Goal: Task Accomplishment & Management: Use online tool/utility

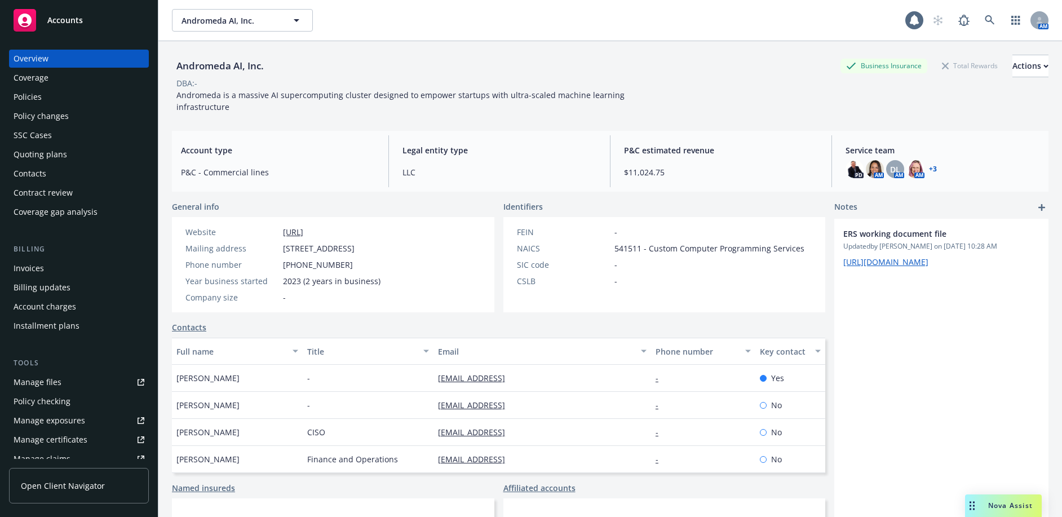
click at [87, 26] on div "Accounts" at bounding box center [79, 20] width 131 height 23
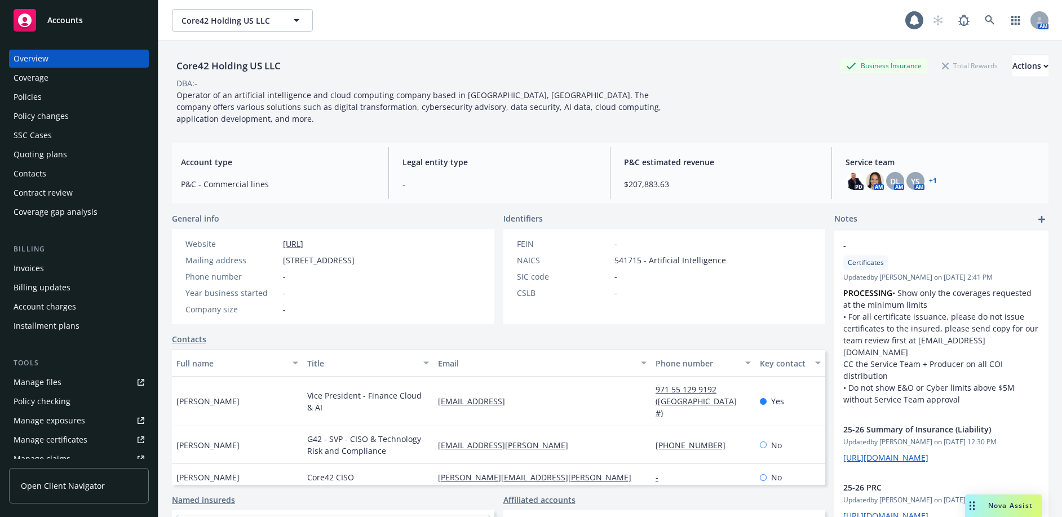
click at [42, 97] on div "Policies" at bounding box center [79, 97] width 131 height 18
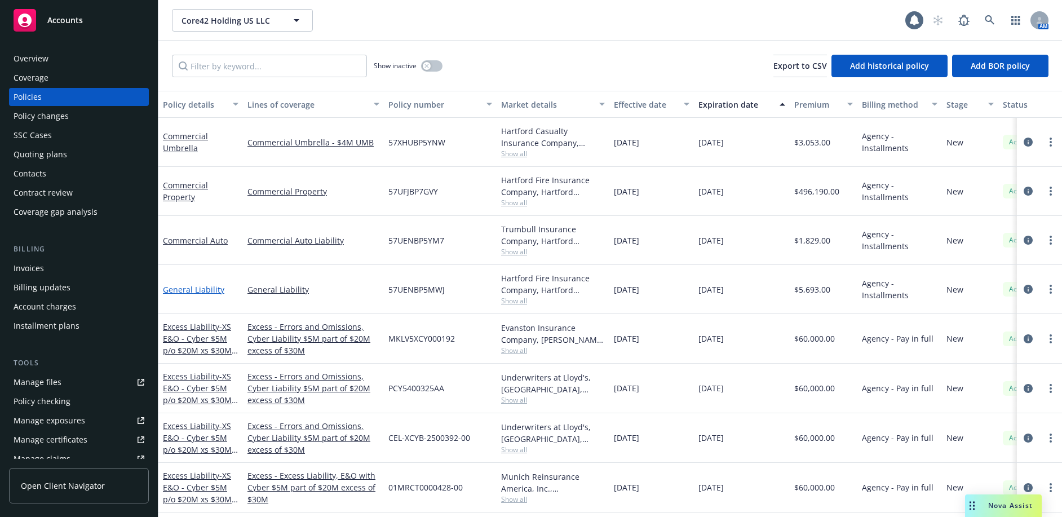
click at [197, 285] on link "General Liability" at bounding box center [193, 289] width 61 height 11
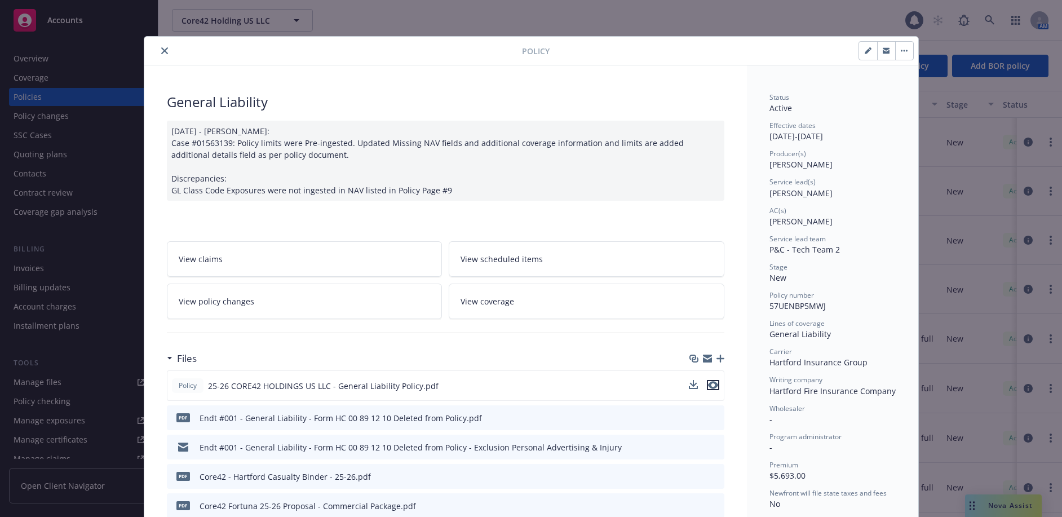
click at [711, 385] on icon "preview file" at bounding box center [713, 385] width 10 height 8
click at [161, 48] on icon "close" at bounding box center [164, 50] width 7 height 7
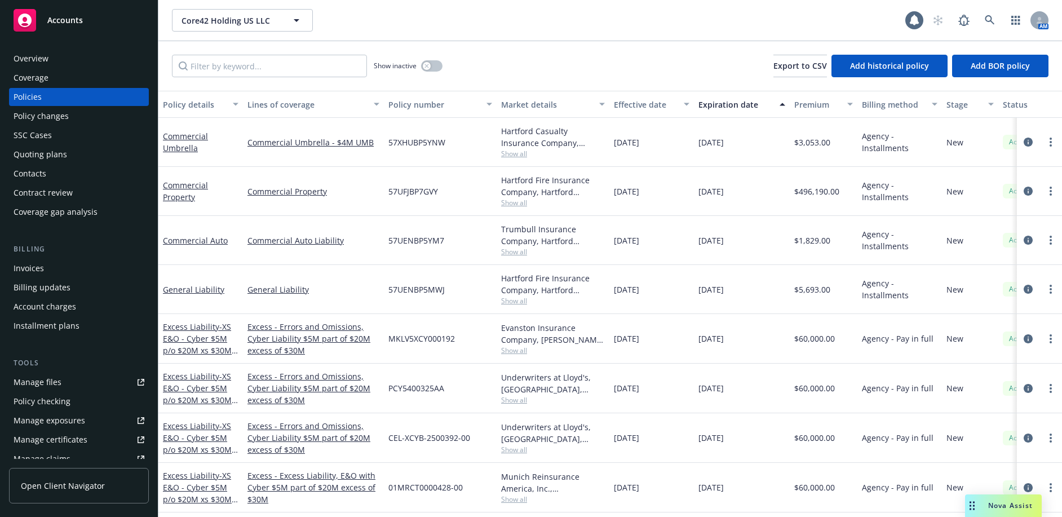
scroll to position [1, 0]
click at [67, 158] on div "Quoting plans" at bounding box center [79, 153] width 131 height 18
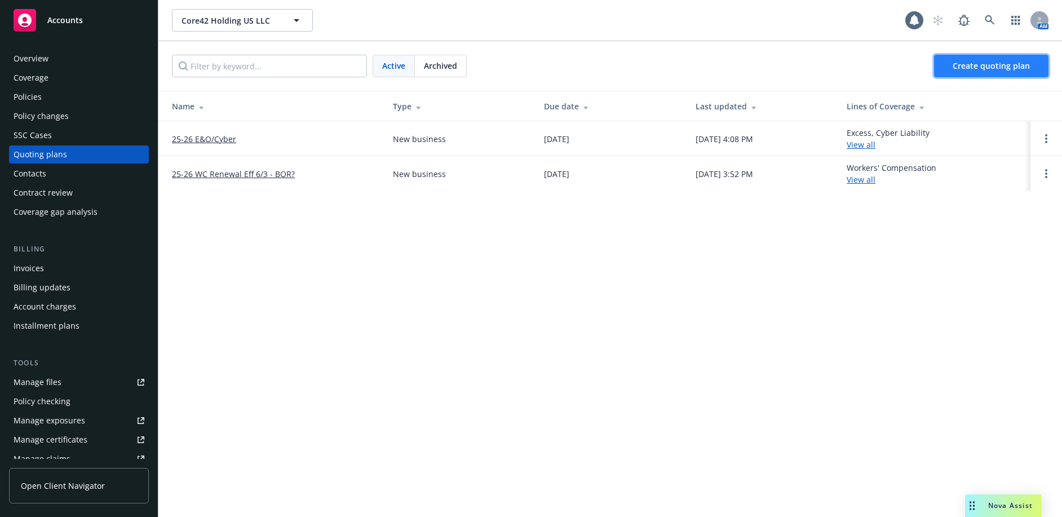
click at [954, 68] on span "Create quoting plan" at bounding box center [990, 65] width 77 height 11
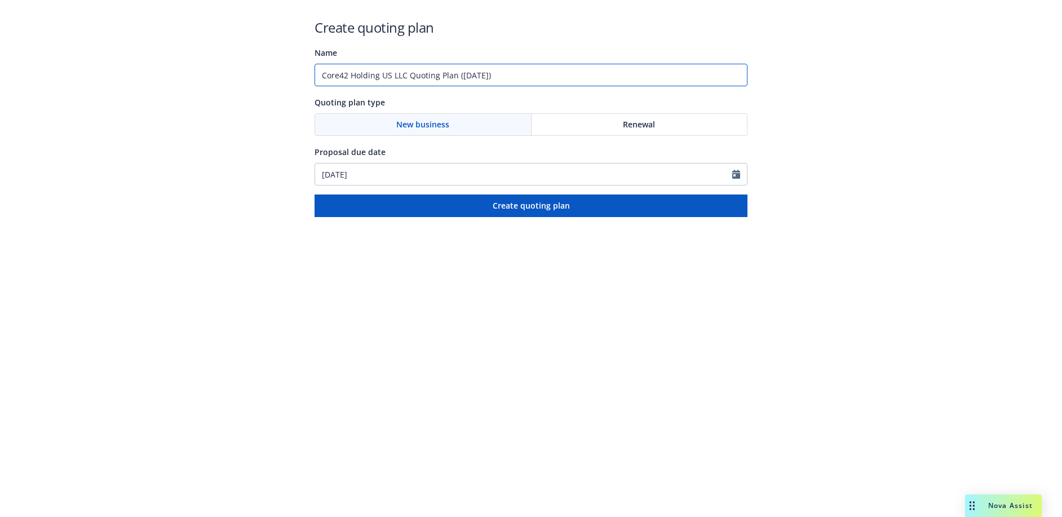
drag, startPoint x: 543, startPoint y: 81, endPoint x: 235, endPoint y: 78, distance: 307.7
click at [222, 78] on div "Create quoting plan Name Core42 Holding US LLC Quoting Plan (2025-10-15) Quotin…" at bounding box center [531, 108] width 1062 height 217
type input "F"
type input "Master Foreign Program + Locals"
click at [455, 177] on input "10/15/2025" at bounding box center [523, 173] width 417 height 21
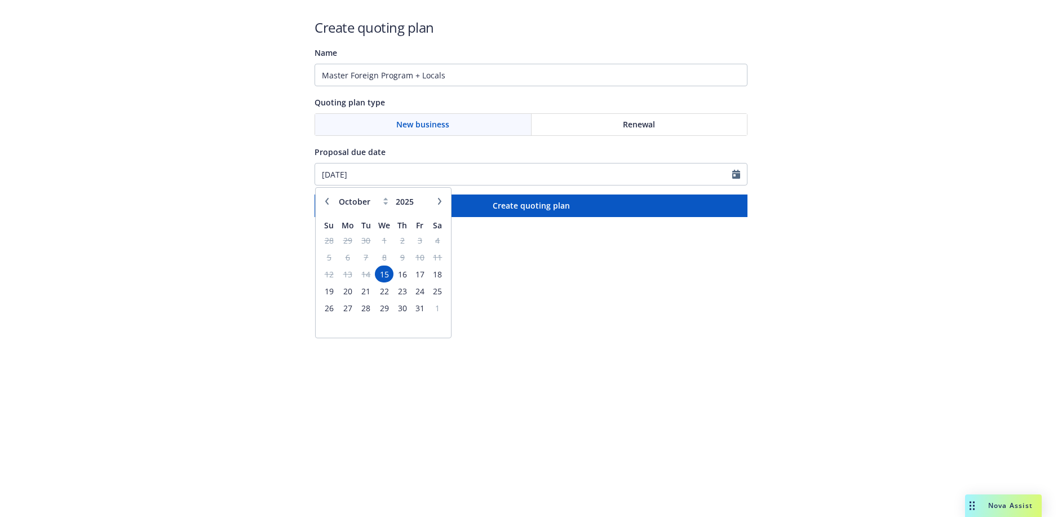
click at [441, 202] on icon "button" at bounding box center [439, 201] width 7 height 7
select select "11"
click at [351, 329] on span "1" at bounding box center [347, 325] width 17 height 14
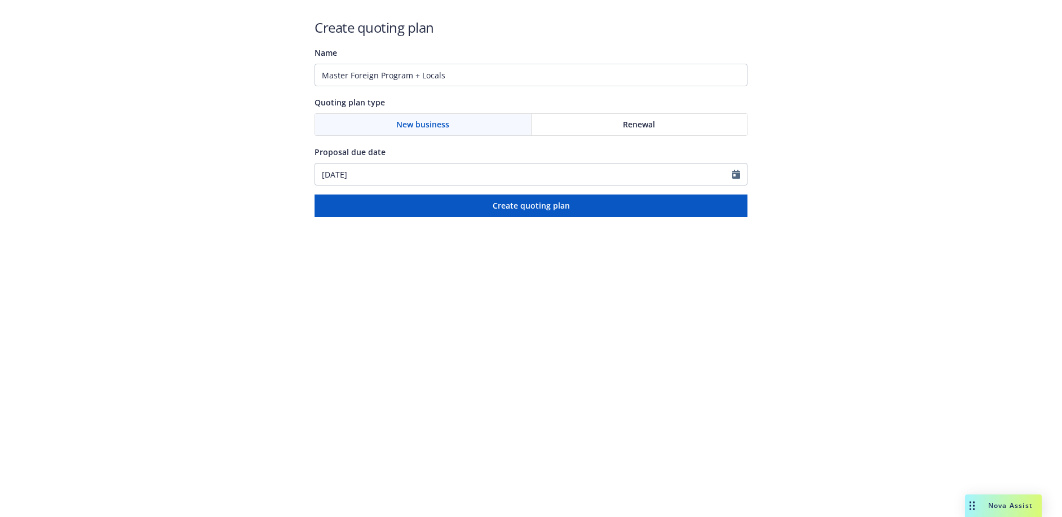
type input "12/01/2025"
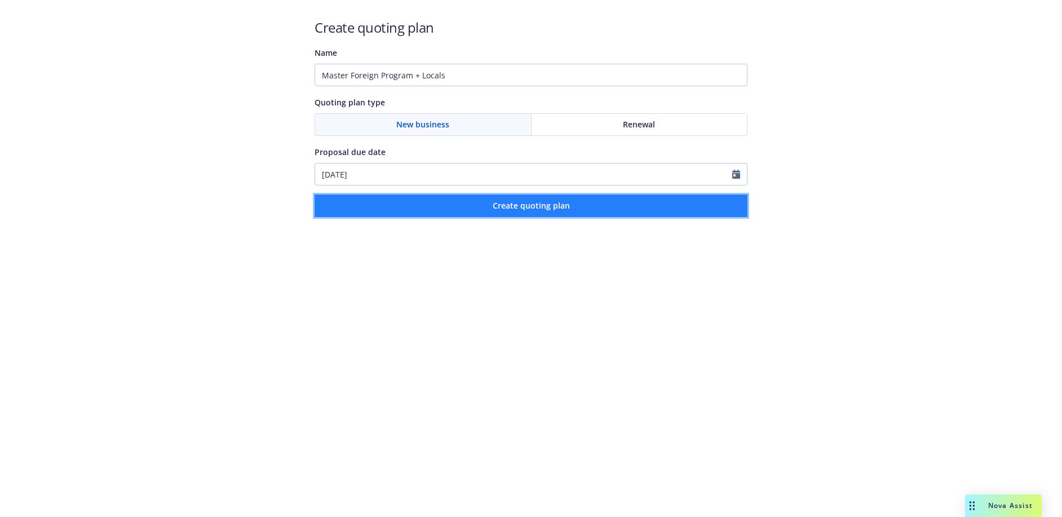
click at [495, 209] on span "Create quoting plan" at bounding box center [531, 205] width 77 height 11
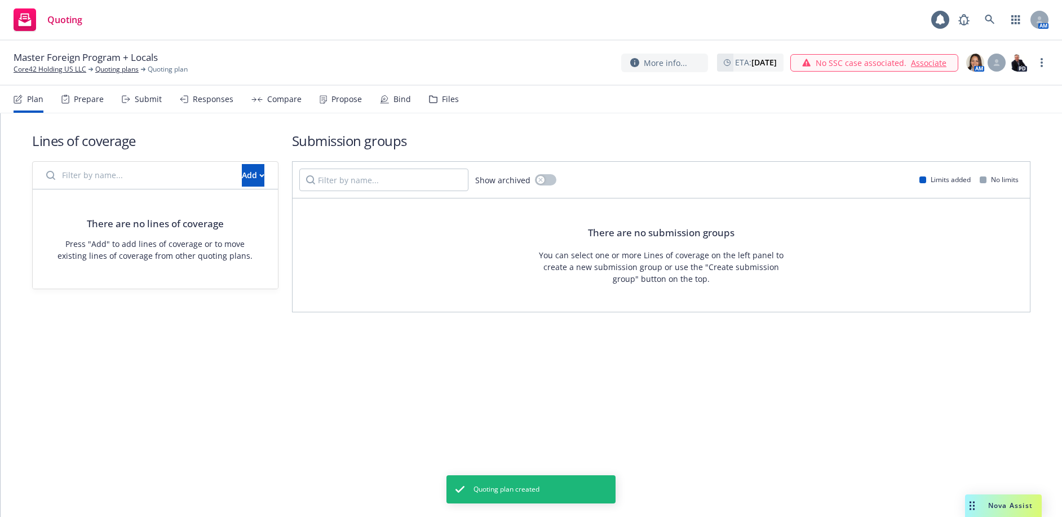
click at [434, 102] on div "Files" at bounding box center [444, 99] width 30 height 27
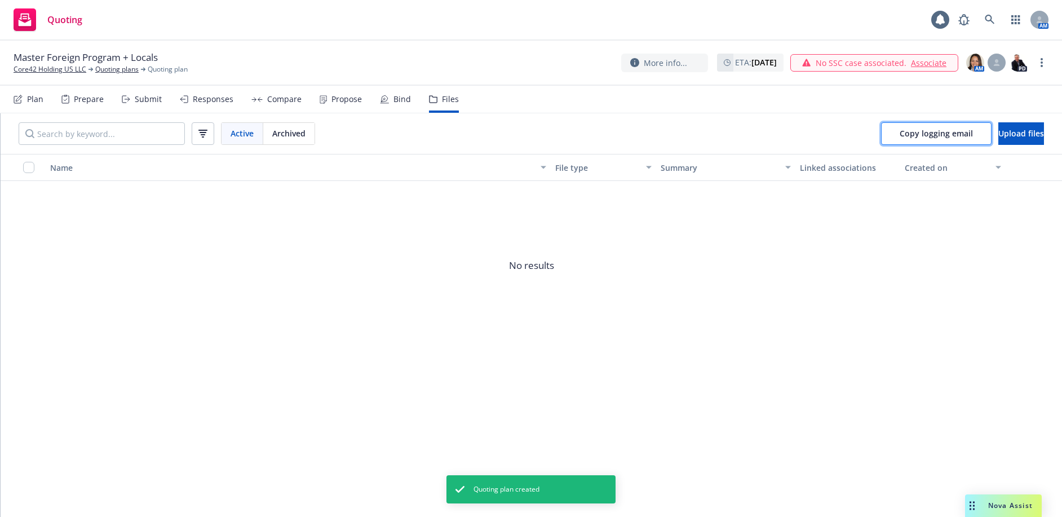
click at [901, 134] on span "Copy logging email" at bounding box center [935, 133] width 73 height 11
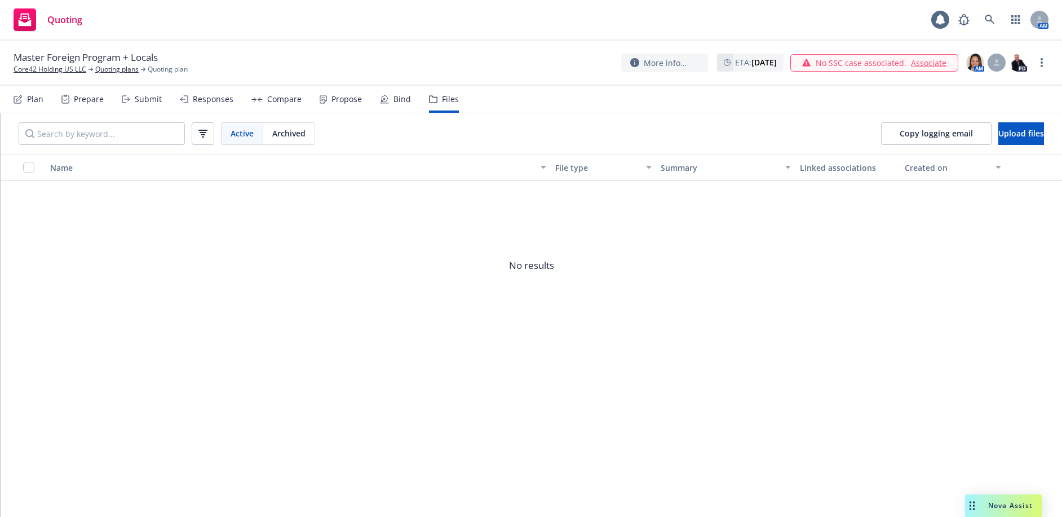
click at [130, 338] on span "No results" at bounding box center [531, 265] width 1061 height 169
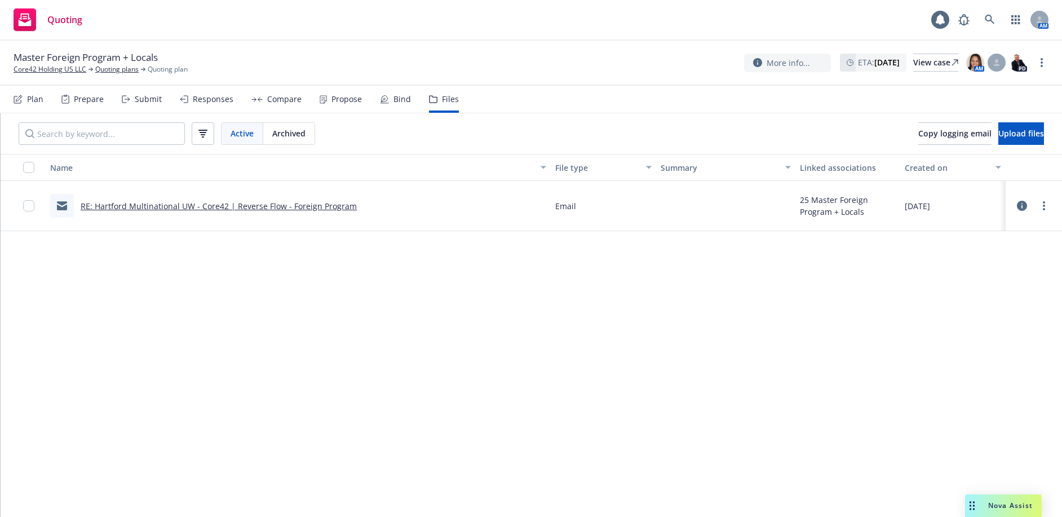
click at [51, 345] on div "Name File type Summary Linked associations Created on RE: Hartford Multinationa…" at bounding box center [531, 335] width 1061 height 363
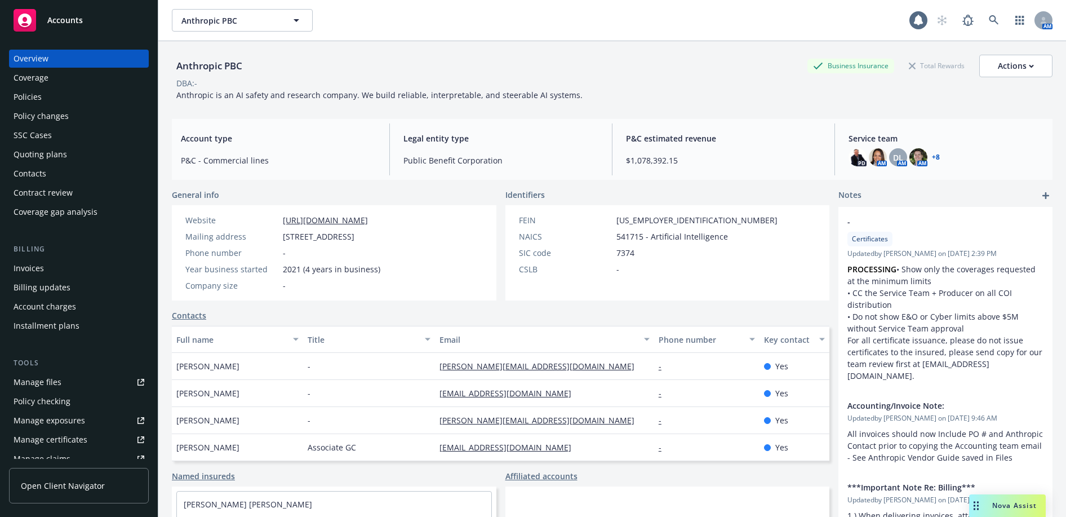
click at [50, 154] on div "Quoting plans" at bounding box center [41, 154] width 54 height 18
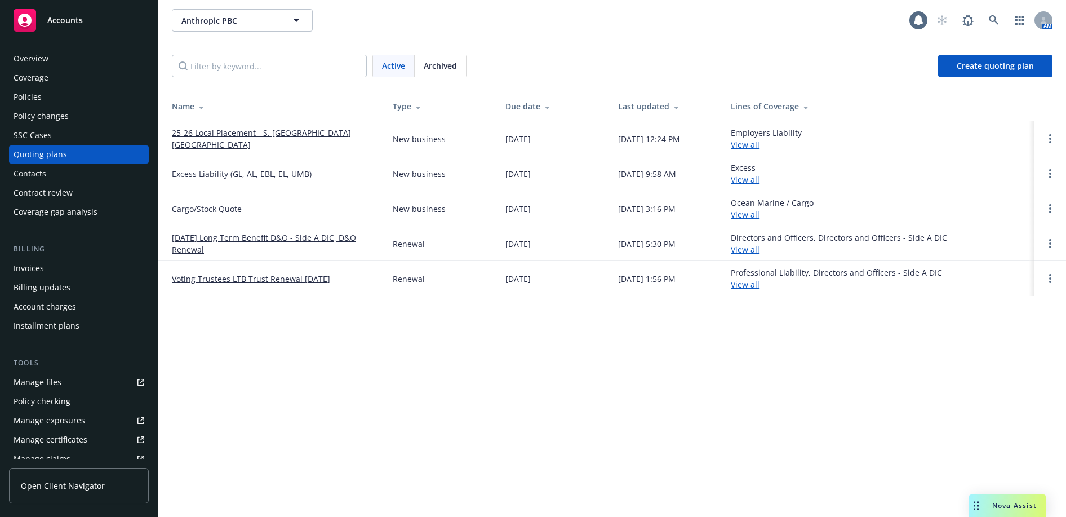
click at [217, 209] on link "Cargo/Stock Quote" at bounding box center [207, 209] width 70 height 12
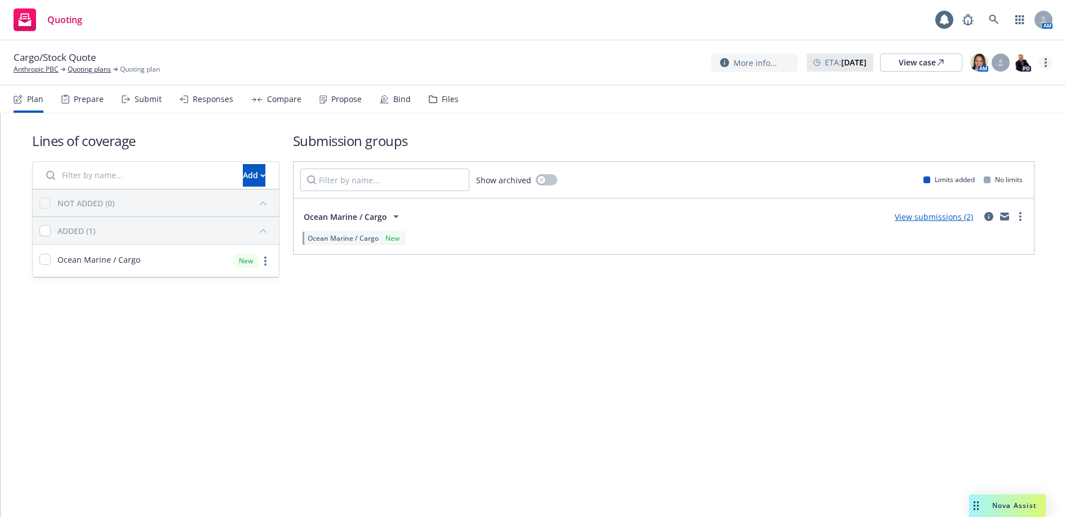
click at [1046, 60] on circle "more" at bounding box center [1046, 59] width 2 height 2
click at [841, 64] on strong "August 29, 2025" at bounding box center [853, 62] width 25 height 11
select select "August"
select select "2025"
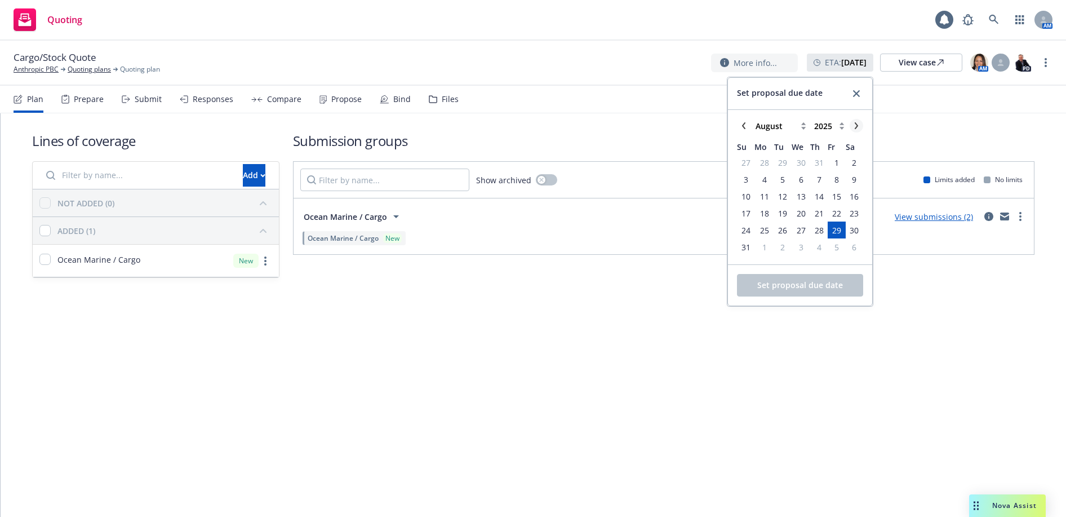
click at [855, 123] on icon "chevronRight" at bounding box center [856, 125] width 7 height 7
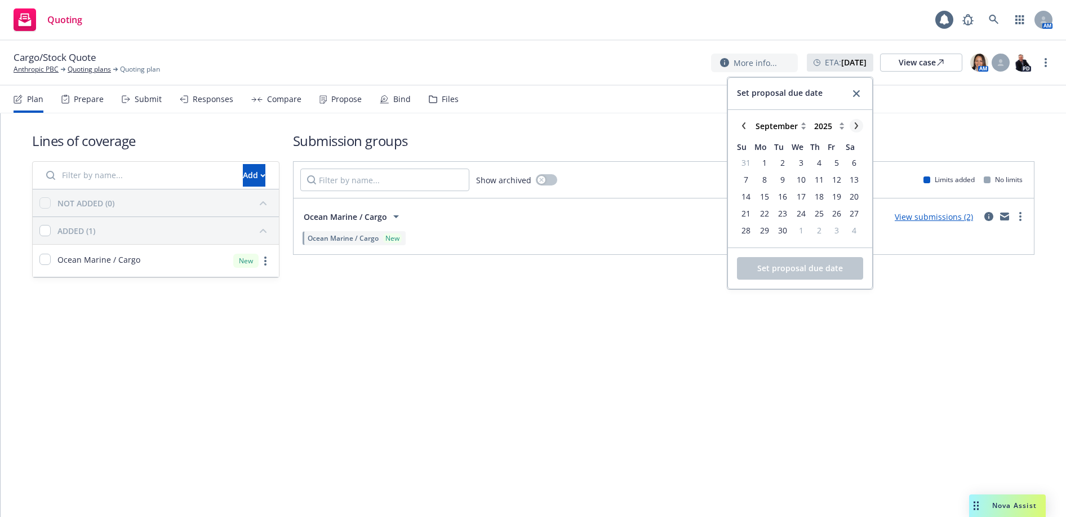
click at [855, 123] on icon "chevronRight" at bounding box center [856, 125] width 7 height 7
select select "October"
click at [804, 165] on span "1" at bounding box center [801, 163] width 16 height 14
click at [787, 272] on span "Set proposal due date" at bounding box center [800, 268] width 86 height 11
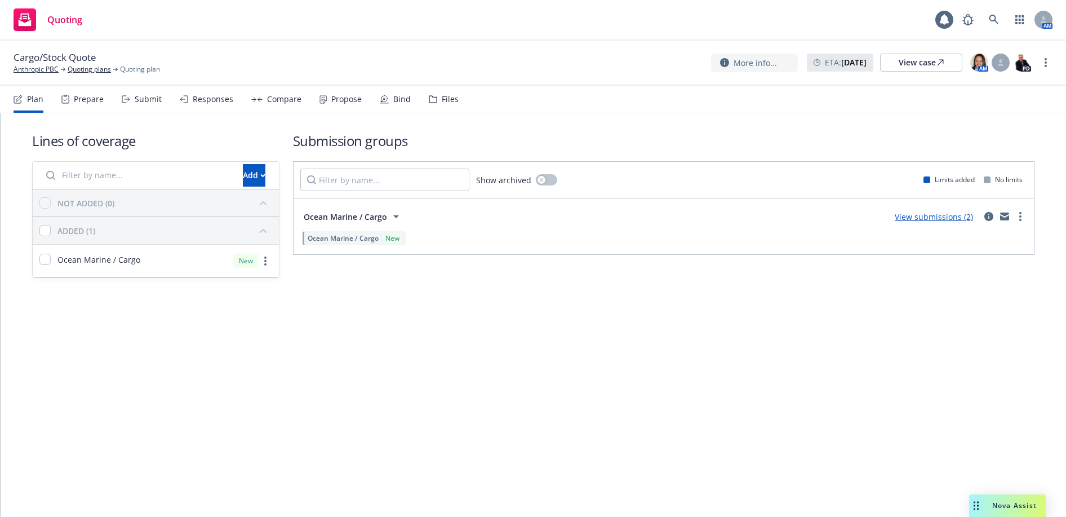
click at [442, 97] on div "Files" at bounding box center [450, 99] width 17 height 9
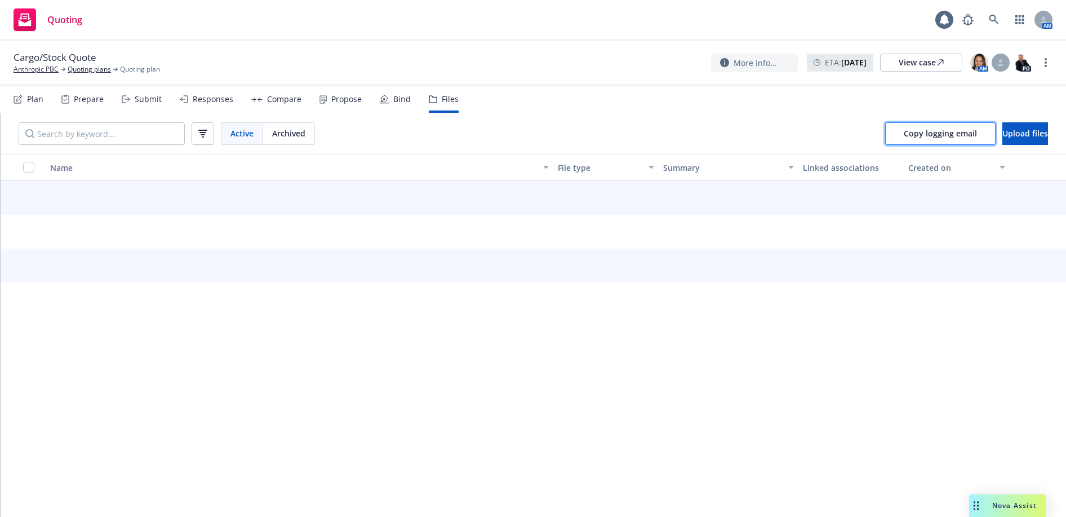
click at [924, 135] on span "Copy logging email" at bounding box center [940, 133] width 73 height 11
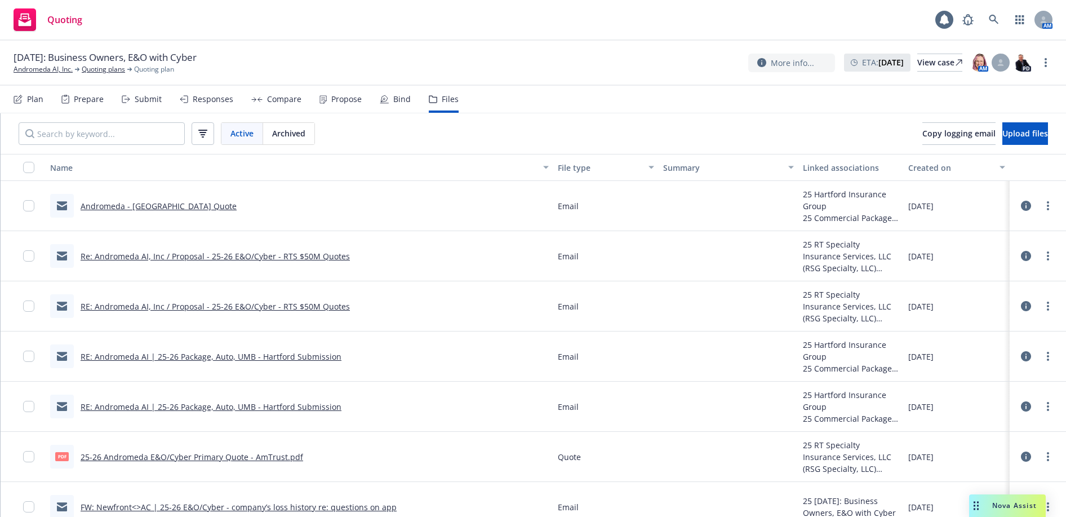
click at [433, 104] on div "Files" at bounding box center [444, 99] width 30 height 27
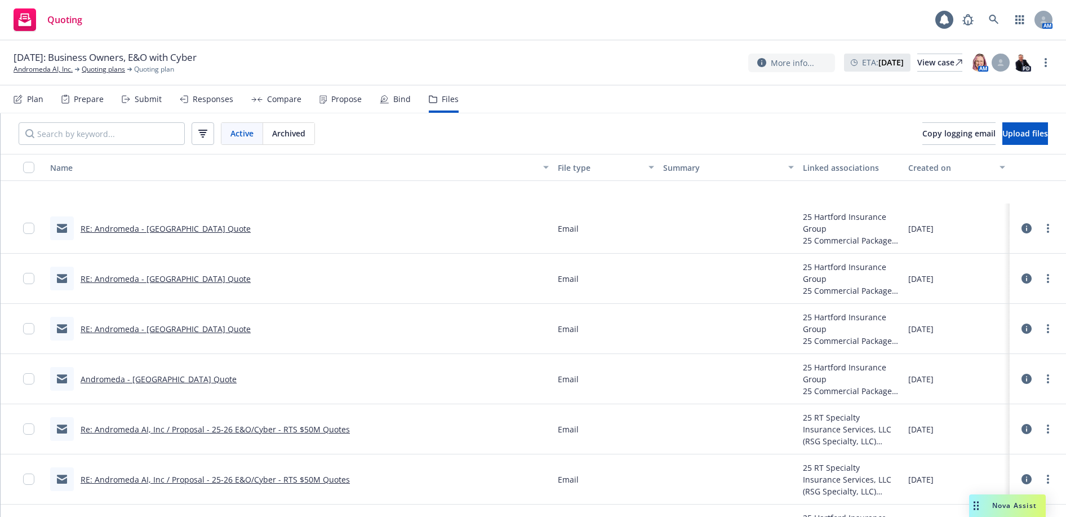
scroll to position [507, 0]
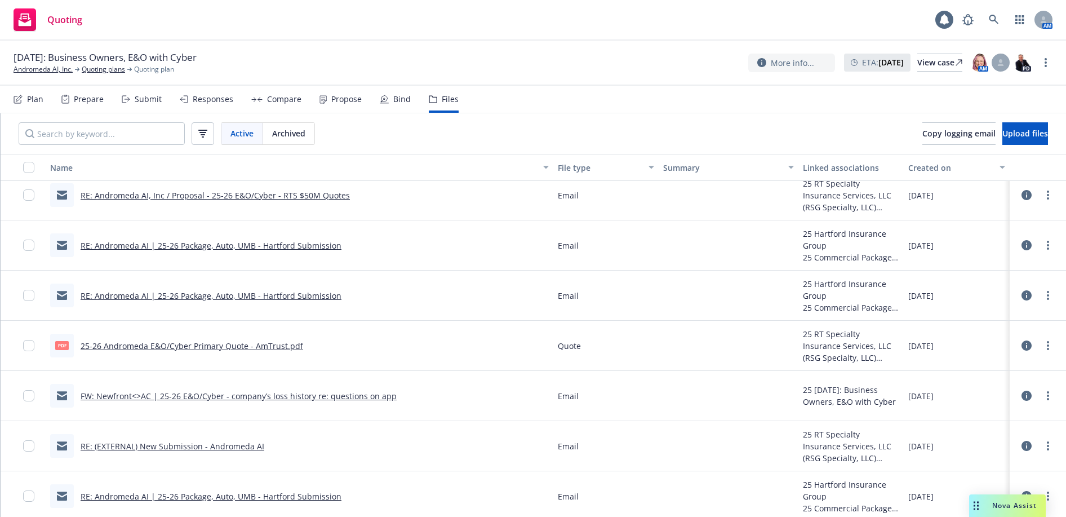
click at [1022, 345] on icon at bounding box center [1027, 345] width 10 height 10
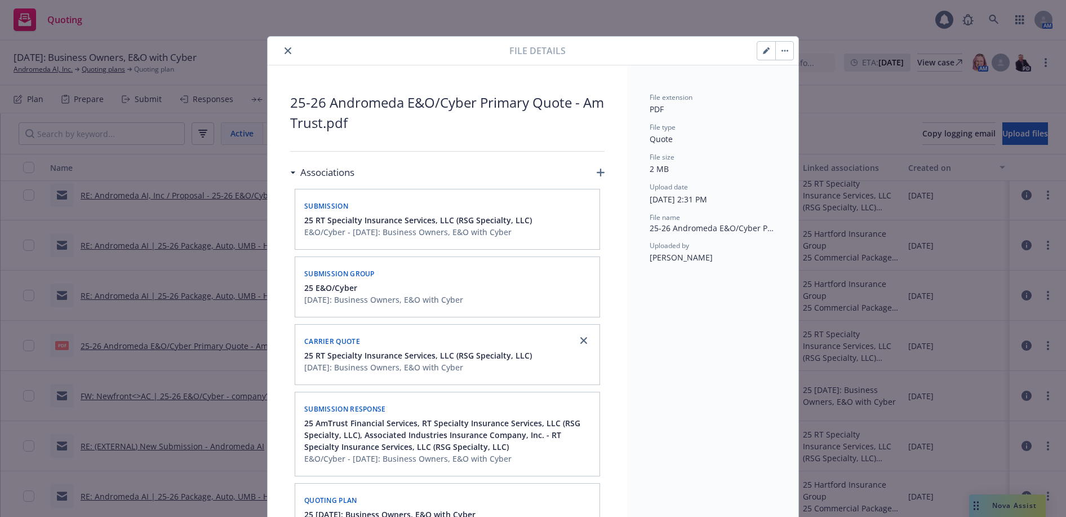
click at [286, 51] on icon "close" at bounding box center [288, 50] width 7 height 7
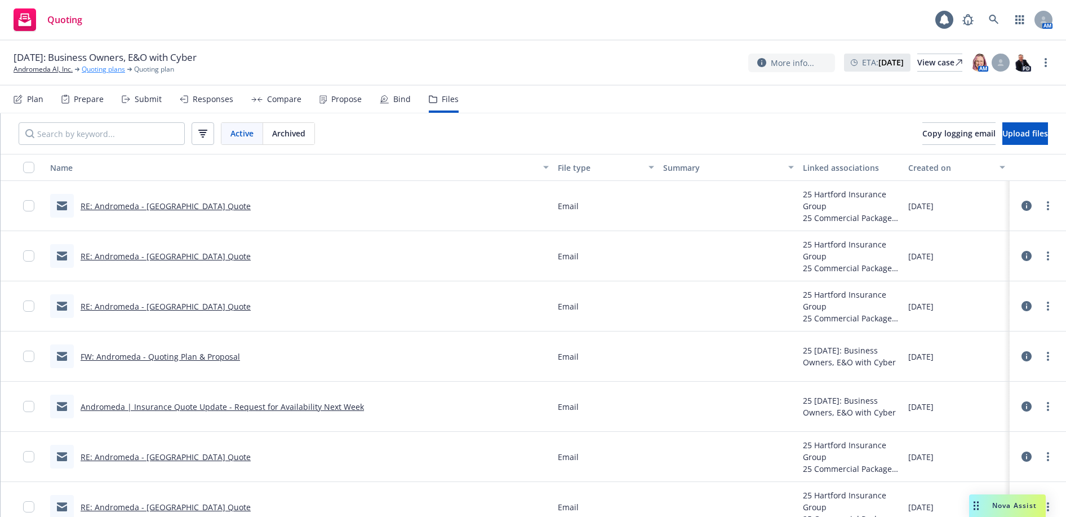
click at [95, 65] on link "Quoting plans" at bounding box center [103, 69] width 43 height 10
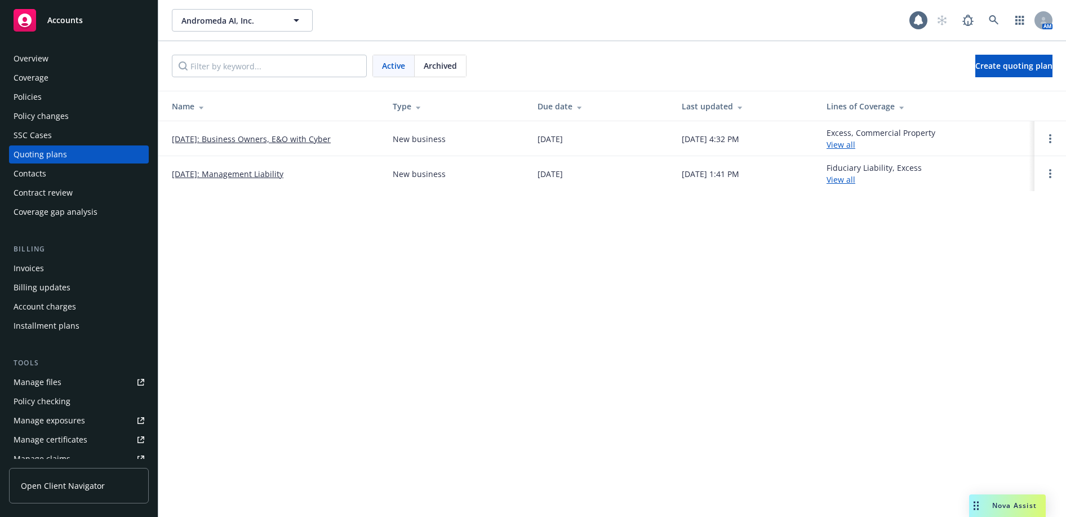
click at [222, 139] on link "[DATE]: Business Owners, E&O with Cyber" at bounding box center [251, 139] width 159 height 12
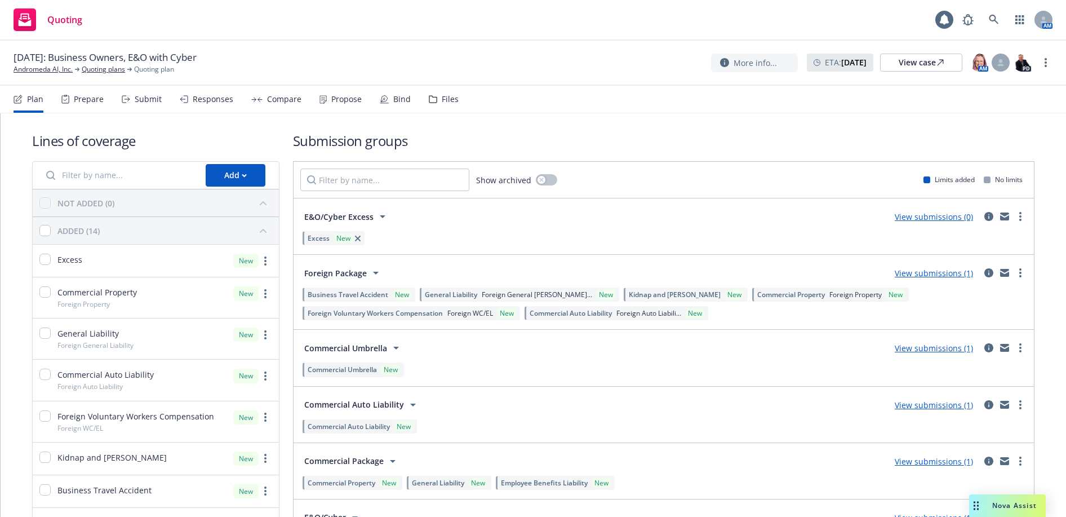
click at [279, 105] on div "Compare" at bounding box center [276, 99] width 50 height 27
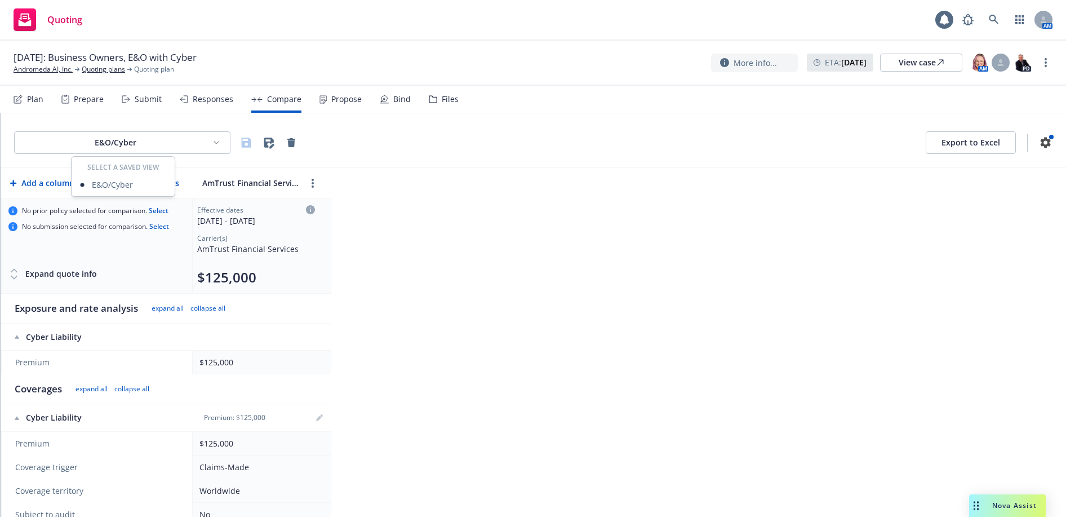
click at [132, 151] on html "Quoting 1 AM 10/31/2025: Business Owners, E&O with Cyber Andromeda AI, Inc. Quo…" at bounding box center [533, 258] width 1066 height 517
click at [196, 144] on html "Quoting 1 AM 10/31/2025: Business Owners, E&O with Cyber Andromeda AI, Inc. Quo…" at bounding box center [533, 258] width 1066 height 517
click at [212, 144] on html "Quoting 1 AM 10/31/2025: Business Owners, E&O with Cyber Andromeda AI, Inc. Quo…" at bounding box center [533, 258] width 1066 height 517
click at [174, 141] on html "Quoting 1 AM 10/31/2025: Business Owners, E&O with Cyber Andromeda AI, Inc. Quo…" at bounding box center [533, 258] width 1066 height 517
click at [202, 102] on div "Responses" at bounding box center [213, 99] width 41 height 9
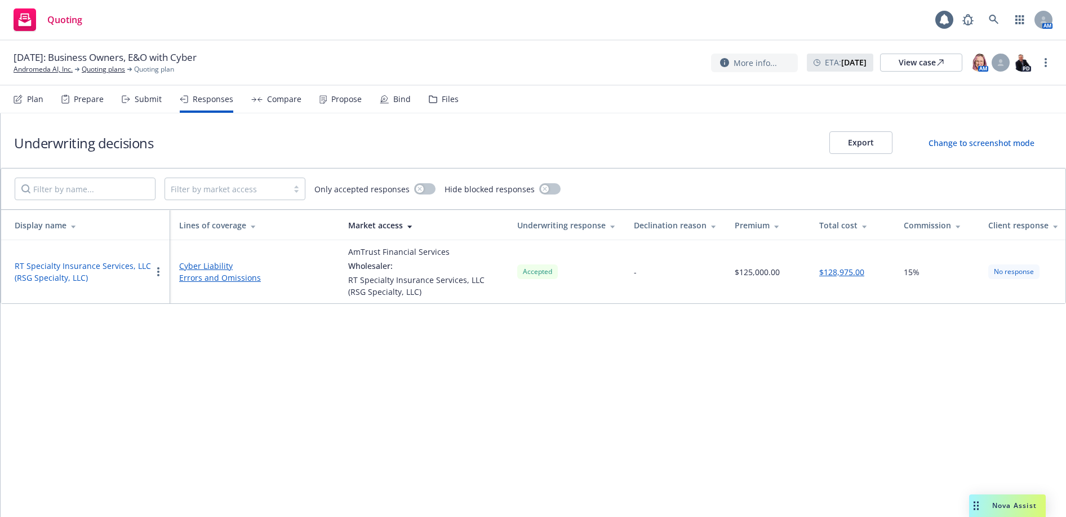
click at [238, 144] on div "Underwriting decisions Export Change to screenshot mode" at bounding box center [534, 140] width 1066 height 55
click at [207, 266] on link "Cyber Liability" at bounding box center [254, 266] width 151 height 12
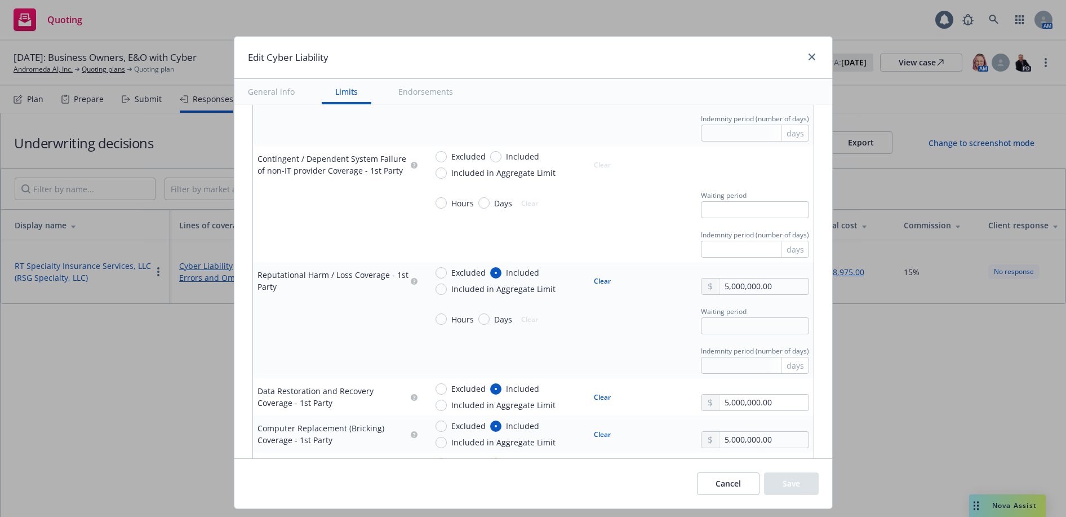
scroll to position [1240, 0]
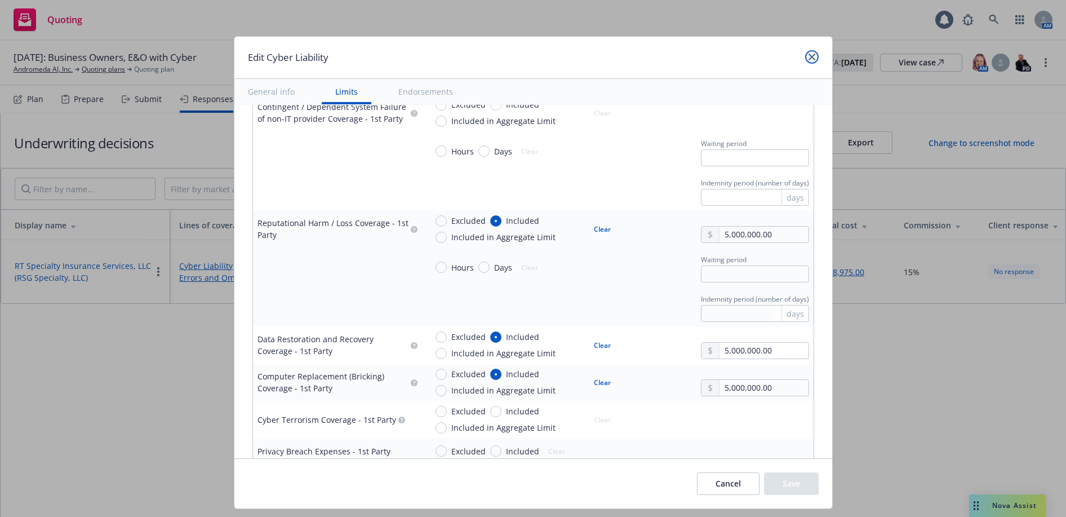
click at [807, 52] on link "close" at bounding box center [812, 57] width 14 height 14
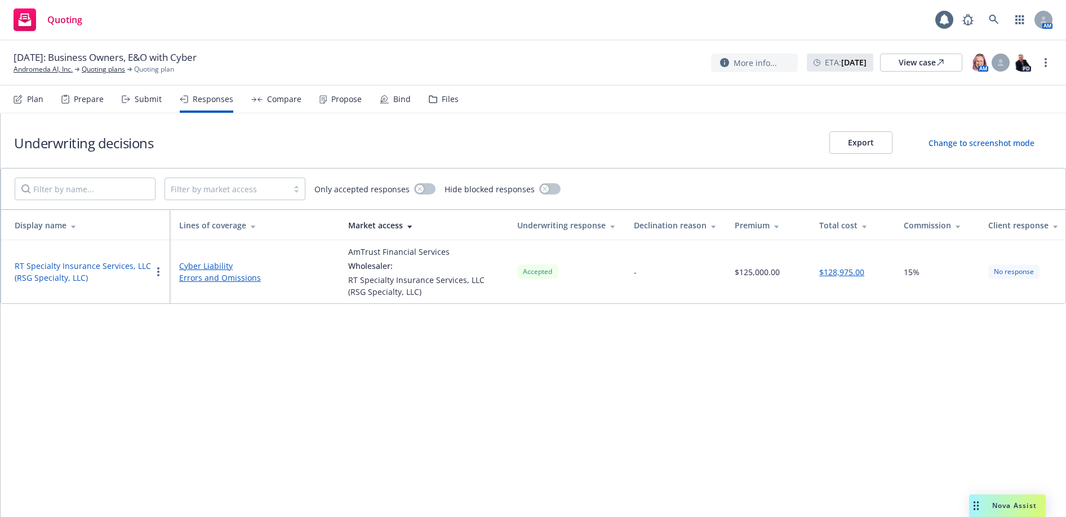
click at [279, 103] on div "Compare" at bounding box center [284, 99] width 34 height 9
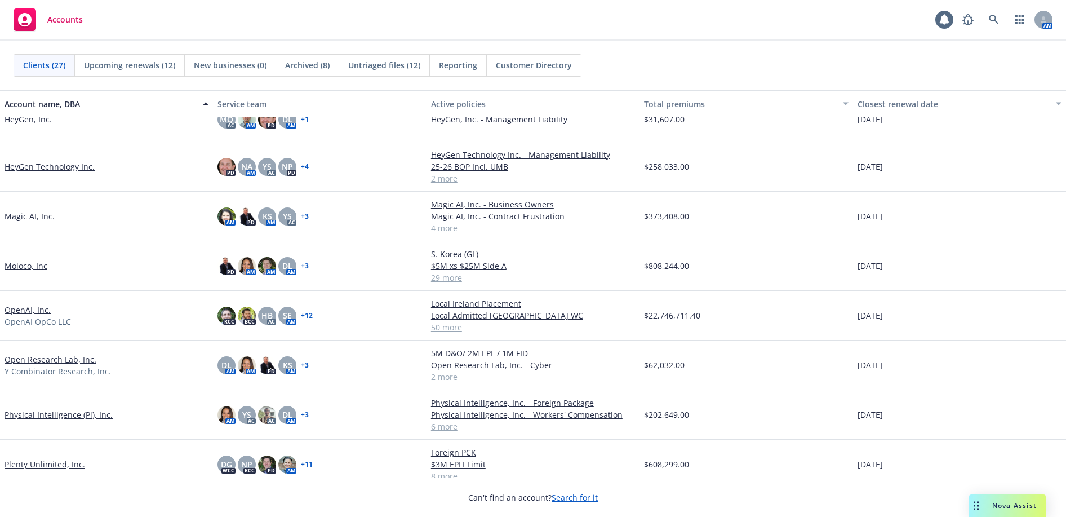
scroll to position [394, 0]
